Goal: Task Accomplishment & Management: Complete application form

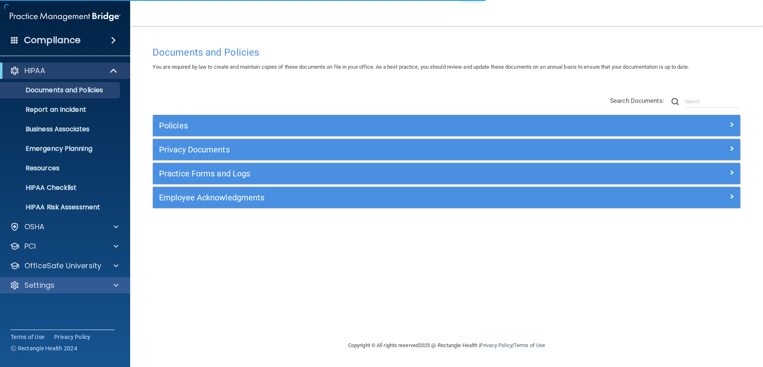
click at [51, 292] on div "Settings" at bounding box center [65, 286] width 131 height 16
click at [37, 288] on p "Settings" at bounding box center [39, 286] width 30 height 10
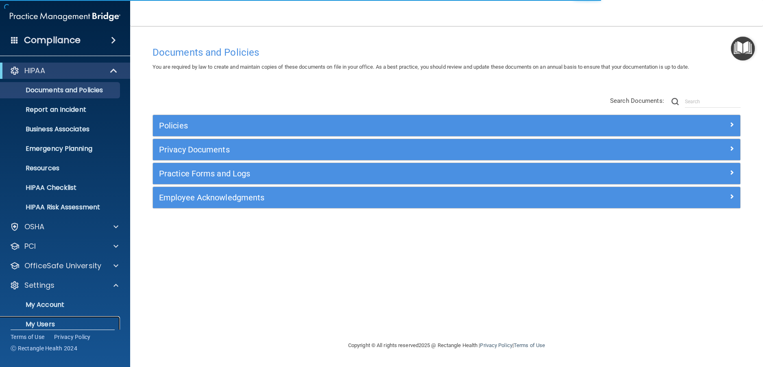
click at [39, 321] on p "My Users" at bounding box center [60, 325] width 111 height 8
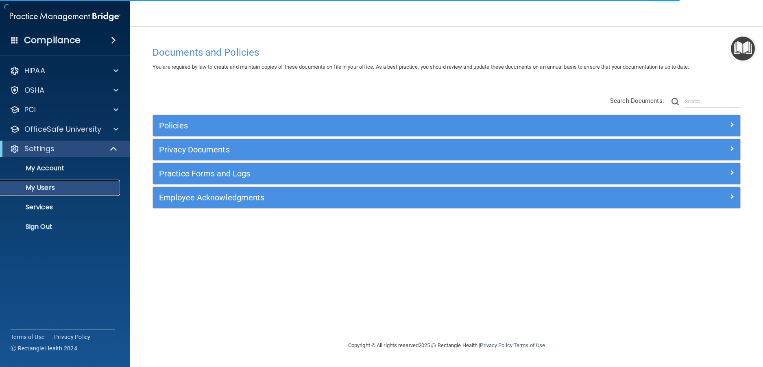
select select "20"
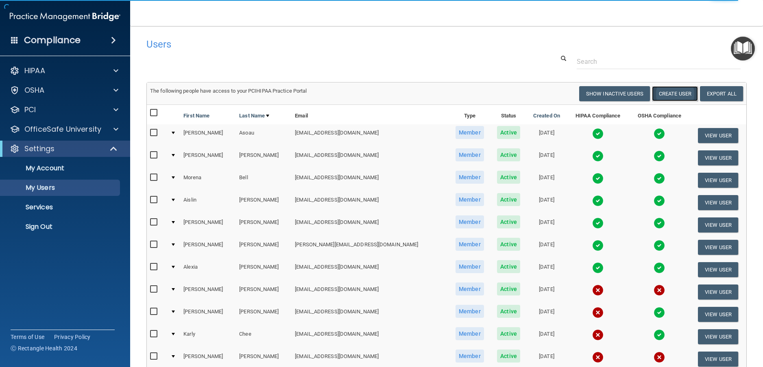
click at [671, 98] on button "Create User" at bounding box center [675, 93] width 46 height 15
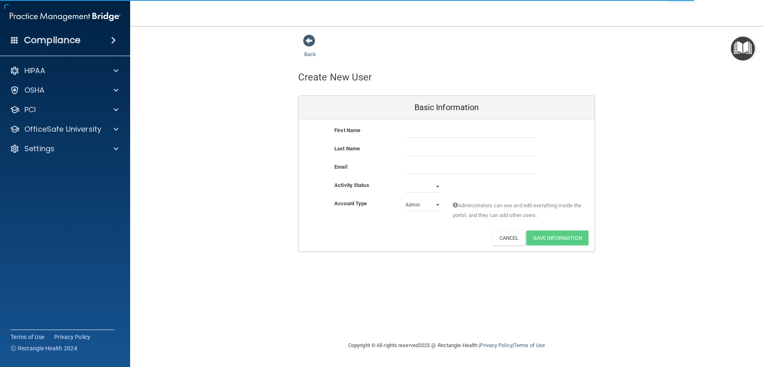
click at [422, 125] on div "First Name Last Name Email Activity Status Active Inactive Account Type Practic…" at bounding box center [447, 186] width 296 height 132
click at [425, 131] on input "text" at bounding box center [471, 132] width 130 height 12
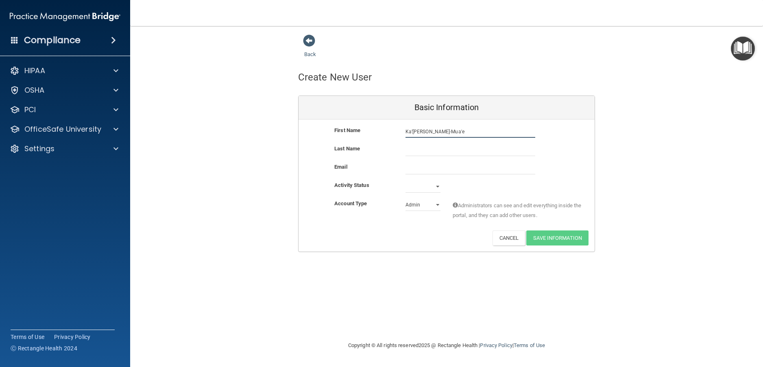
type input "Ka'[PERSON_NAME]-Mua'e"
click at [414, 166] on input "email" at bounding box center [471, 168] width 130 height 12
paste input "[EMAIL_ADDRESS][DOMAIN_NAME]"
type input "[EMAIL_ADDRESS][DOMAIN_NAME]"
drag, startPoint x: 468, startPoint y: 131, endPoint x: 422, endPoint y: 134, distance: 46.9
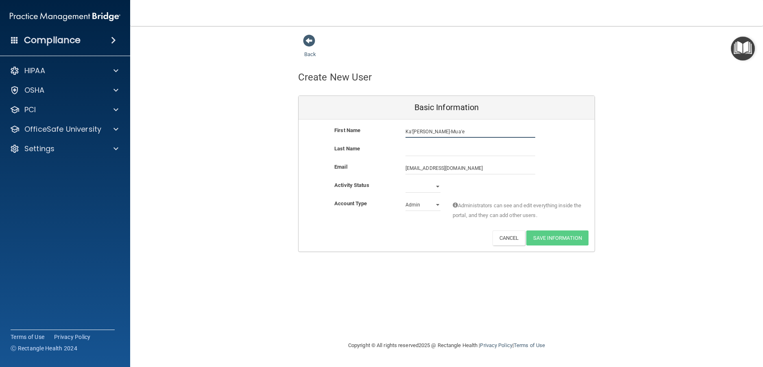
click at [422, 134] on input "Ka'[PERSON_NAME]-Mua'e" at bounding box center [471, 132] width 130 height 12
click at [450, 153] on input "text" at bounding box center [471, 150] width 130 height 12
paste input "[PERSON_NAME]-Mua'e"
type input "[PERSON_NAME]-Mua'e"
click at [463, 166] on input "[EMAIL_ADDRESS][DOMAIN_NAME]" at bounding box center [471, 168] width 130 height 12
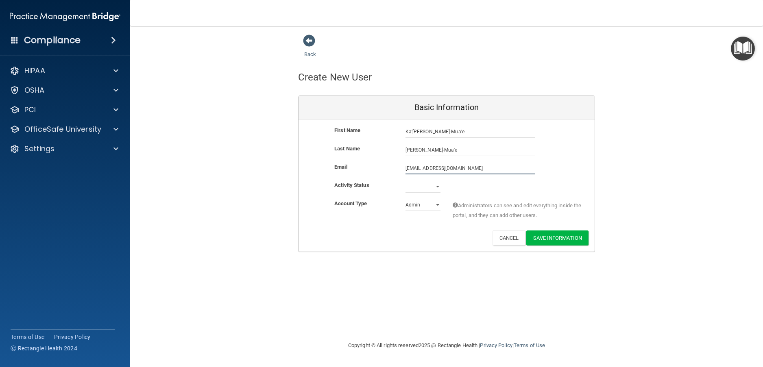
drag, startPoint x: 462, startPoint y: 166, endPoint x: 380, endPoint y: 167, distance: 82.2
click at [381, 167] on div "Email [EMAIL_ADDRESS][DOMAIN_NAME] [EMAIL_ADDRESS][DOMAIN_NAME]" at bounding box center [447, 168] width 296 height 12
click at [422, 184] on select "Active Inactive" at bounding box center [423, 187] width 35 height 12
select select "active"
click at [406, 181] on select "Active Inactive" at bounding box center [423, 187] width 35 height 12
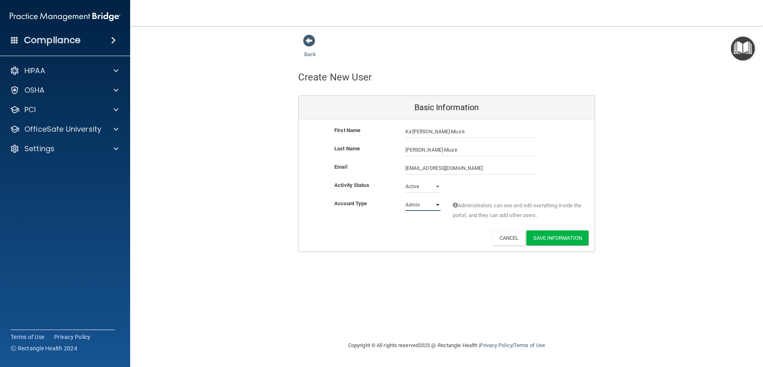
click at [424, 210] on select "Admin Member" at bounding box center [423, 205] width 35 height 12
select select "practice_member"
click at [406, 199] on select "Admin Member" at bounding box center [423, 205] width 35 height 12
click at [549, 236] on button "Save Information" at bounding box center [558, 238] width 62 height 15
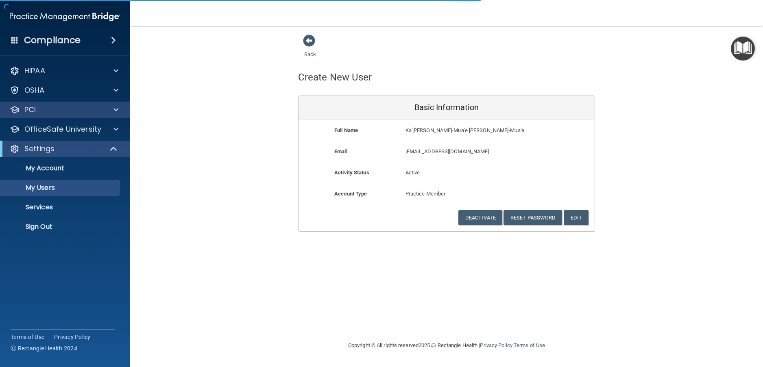
select select "20"
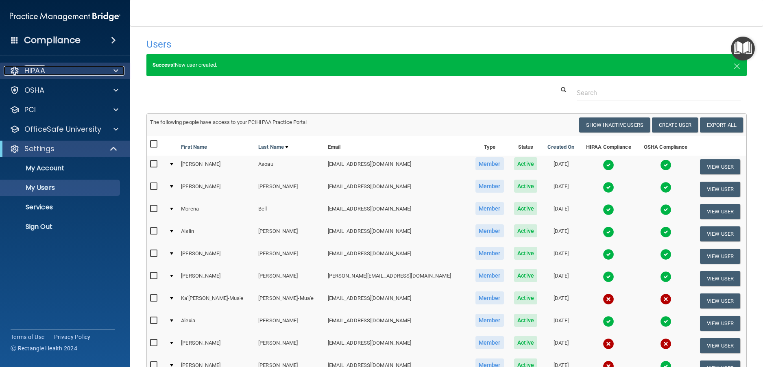
click at [53, 71] on div "HIPAA" at bounding box center [54, 71] width 101 height 10
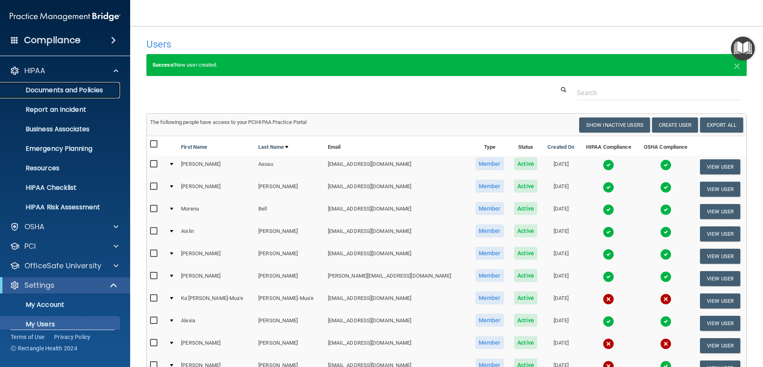
click at [59, 87] on p "Documents and Policies" at bounding box center [60, 90] width 111 height 8
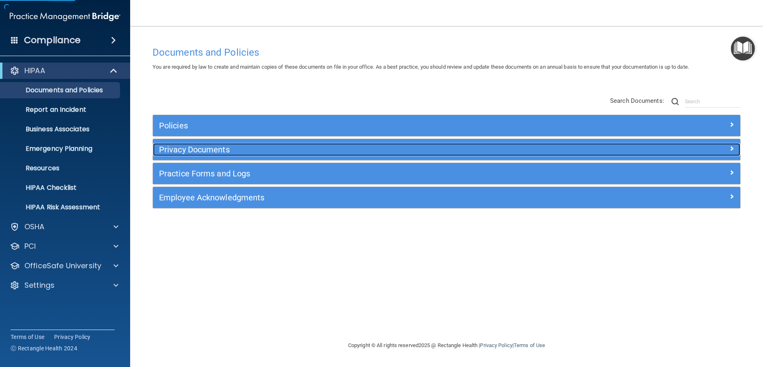
click at [190, 155] on div "Privacy Documents" at bounding box center [373, 149] width 441 height 13
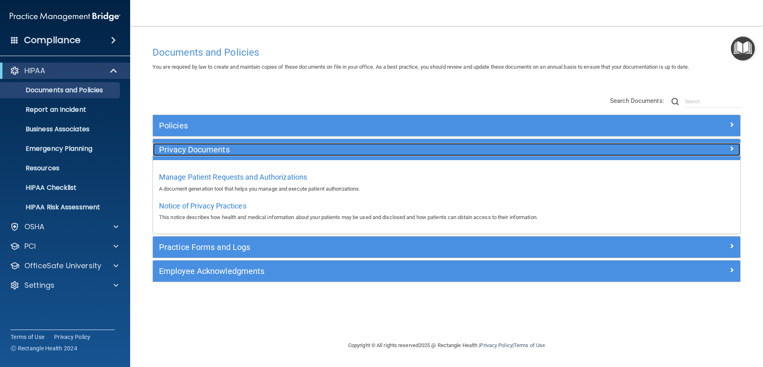
click at [209, 148] on h5 "Privacy Documents" at bounding box center [373, 149] width 428 height 9
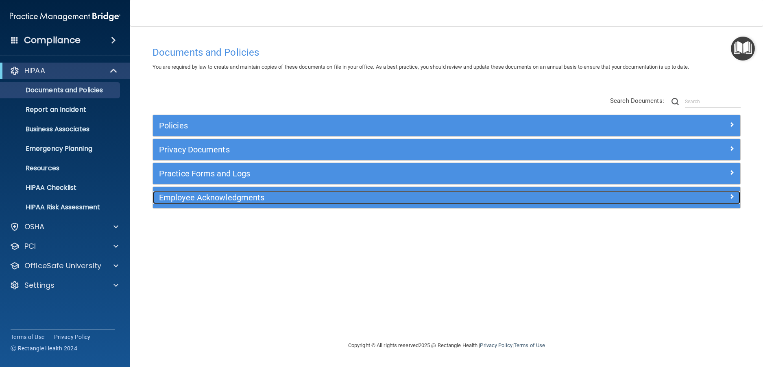
click at [222, 192] on div "Employee Acknowledgments" at bounding box center [373, 197] width 441 height 13
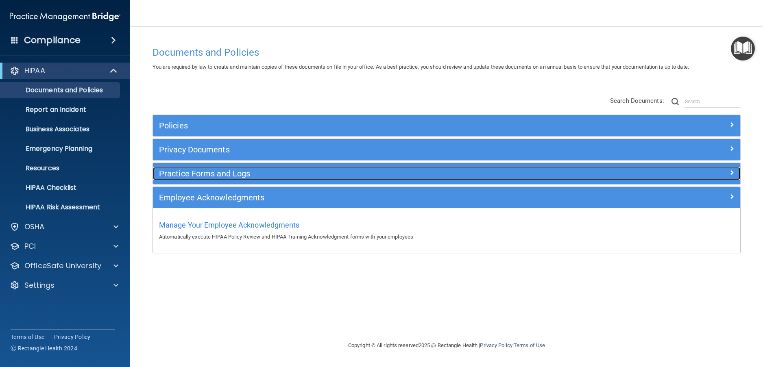
click at [223, 174] on h5 "Practice Forms and Logs" at bounding box center [373, 173] width 428 height 9
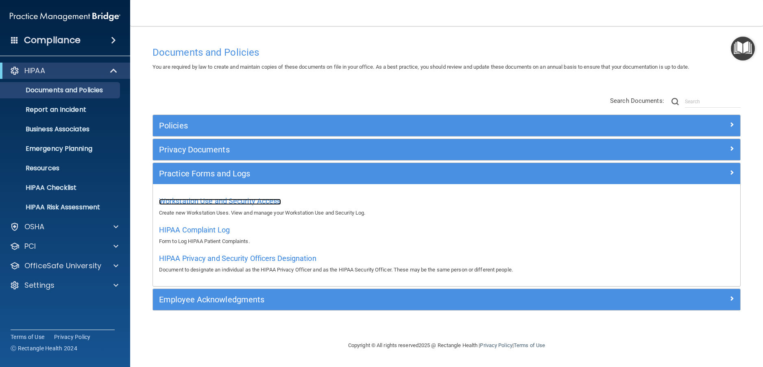
click at [230, 199] on span "Workstation Use and Security Access" at bounding box center [220, 201] width 122 height 9
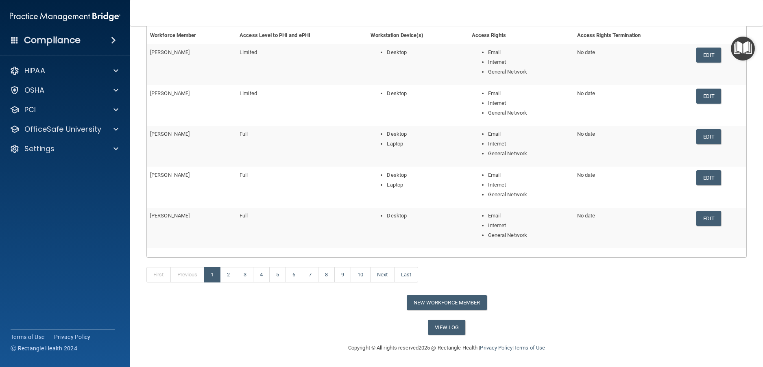
scroll to position [106, 0]
click at [454, 298] on button "New Workforce Member" at bounding box center [447, 302] width 80 height 15
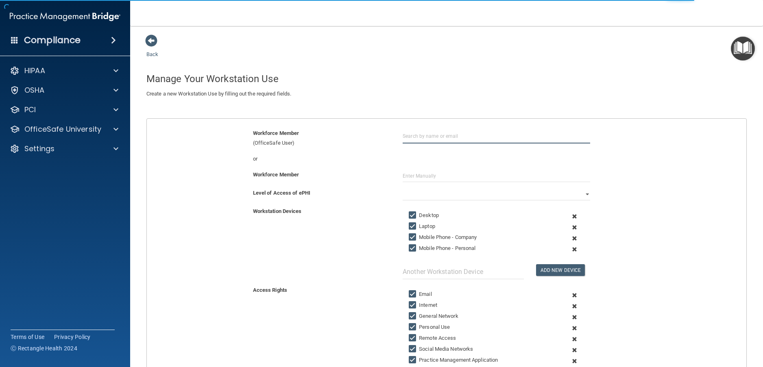
click at [460, 137] on input "text" at bounding box center [497, 136] width 188 height 15
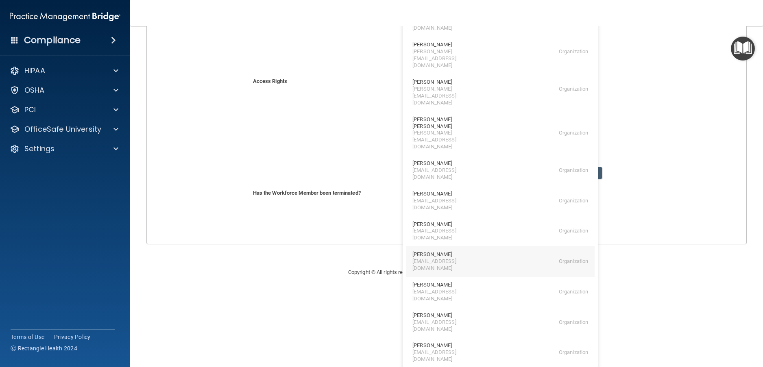
scroll to position [216, 0]
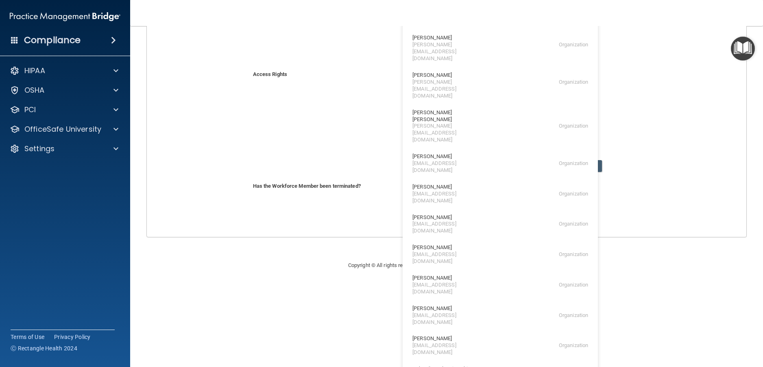
type input "Ka'[PERSON_NAME]-Mua'e [PERSON_NAME]-Mua'e"
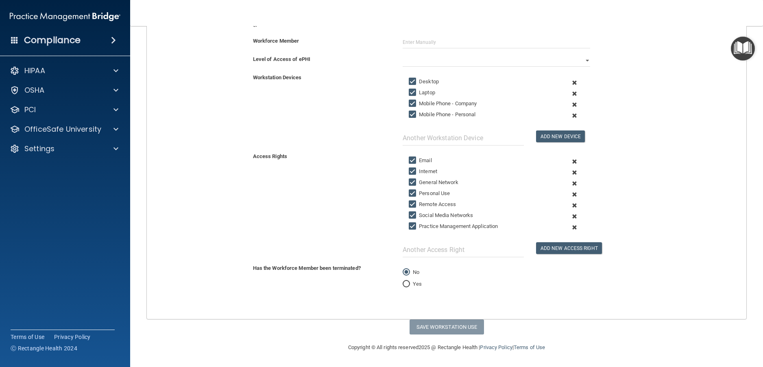
scroll to position [134, 0]
click at [410, 90] on input "Laptop" at bounding box center [413, 93] width 9 height 7
checkbox input "false"
click at [412, 105] on input "Mobile Phone - Company" at bounding box center [413, 104] width 9 height 7
checkbox input "false"
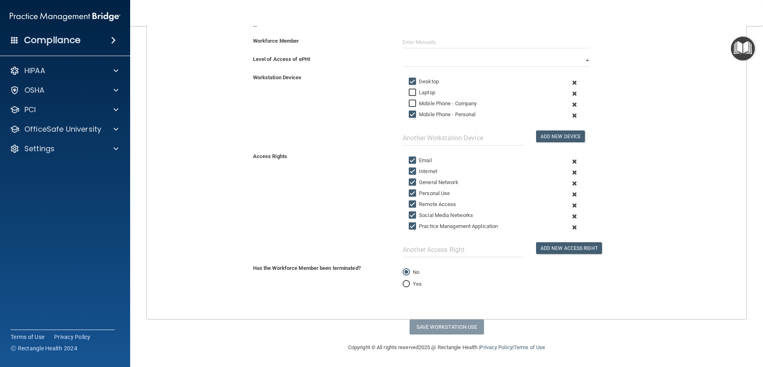
click at [412, 116] on input "Mobile Phone - Personal" at bounding box center [413, 114] width 9 height 7
checkbox input "false"
click at [414, 61] on select "Full Limited None" at bounding box center [497, 61] width 188 height 12
select select "1"
click at [403, 55] on select "Full Limited None" at bounding box center [497, 61] width 188 height 12
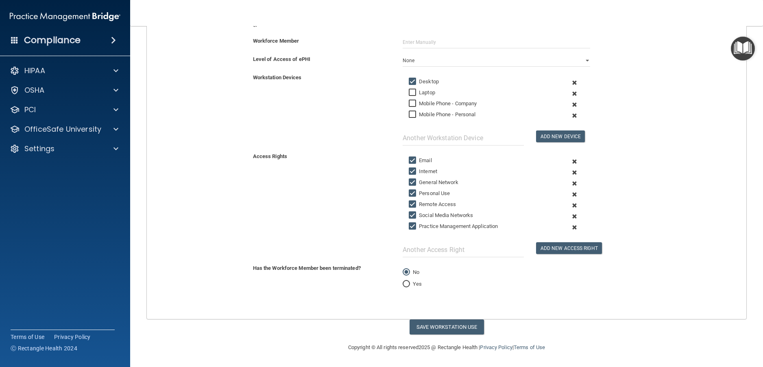
click at [412, 192] on input "Personal Use" at bounding box center [413, 193] width 9 height 7
checkbox input "false"
click at [410, 202] on input "Remote Access" at bounding box center [413, 204] width 9 height 7
checkbox input "false"
click at [410, 213] on input "Social Media Networks" at bounding box center [413, 215] width 9 height 7
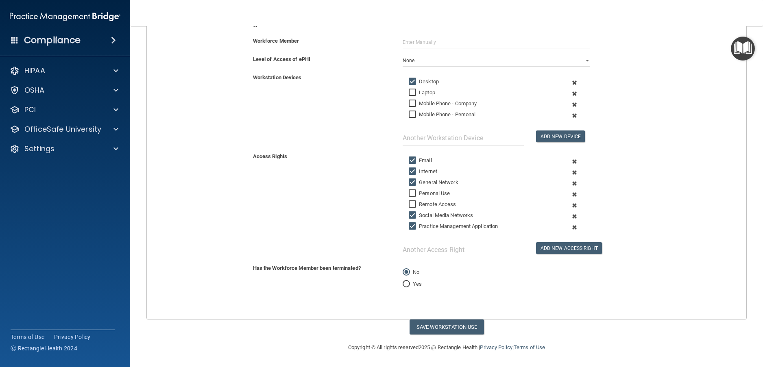
checkbox input "false"
click at [457, 321] on button "Save Workstation Use" at bounding box center [447, 327] width 74 height 15
select select "? string:Limited ?"
